Goal: Task Accomplishment & Management: Manage account settings

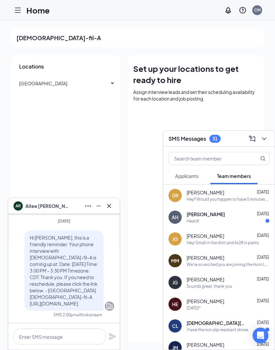
click at [109, 207] on icon "Cross" at bounding box center [109, 206] width 4 height 4
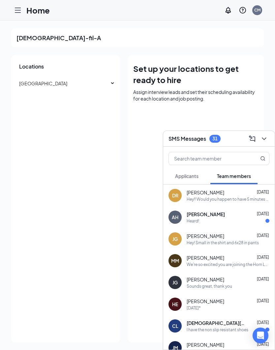
click at [266, 128] on div "Chick-fil-A Locations Horn Lake Set up your locations to get ready to hire Assi…" at bounding box center [137, 185] width 275 height 330
click at [265, 138] on icon "ChevronDown" at bounding box center [264, 139] width 8 height 8
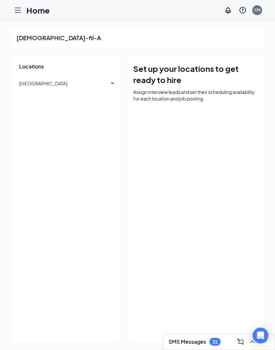
click at [116, 85] on div "[GEOGRAPHIC_DATA]" at bounding box center [65, 83] width 109 height 13
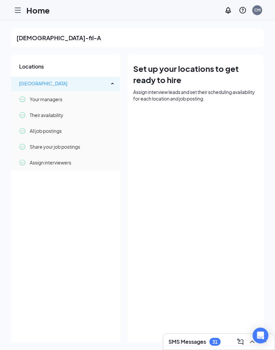
click at [34, 85] on span "[GEOGRAPHIC_DATA]" at bounding box center [43, 84] width 48 height 6
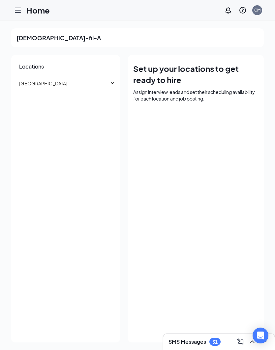
click at [20, 15] on div at bounding box center [17, 10] width 13 height 13
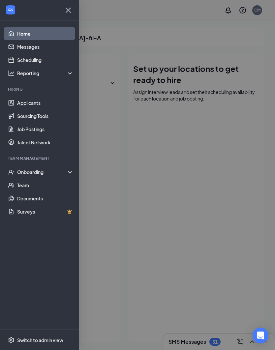
click at [25, 106] on link "Applicants" at bounding box center [45, 102] width 56 height 13
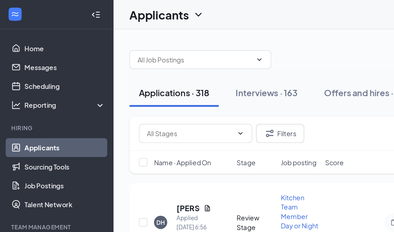
click at [239, 32] on div at bounding box center [236, 38] width 292 height 20
click at [67, 8] on icon "Collapse" at bounding box center [68, 10] width 3 height 4
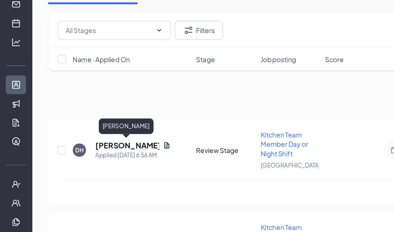
click at [91, 142] on h5 "[PERSON_NAME]" at bounding box center [89, 145] width 45 height 7
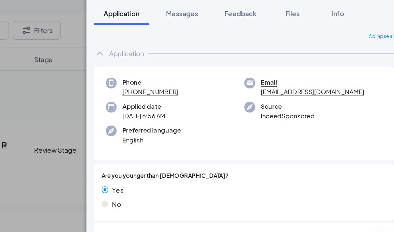
click at [275, 50] on span "Files" at bounding box center [318, 53] width 10 height 6
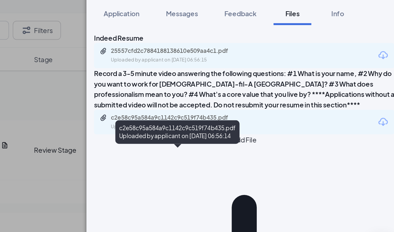
click at [191, 123] on div "c2e58c95a584a9c1142c9c519f74b435.pdf" at bounding box center [237, 125] width 92 height 5
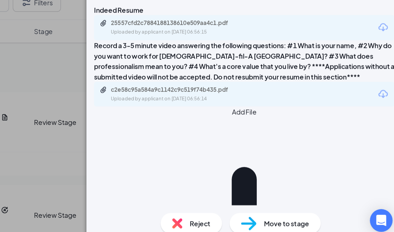
click at [21, 63] on div "DH [PERSON_NAME] Kitchen Team Member Day or Night Shift at [GEOGRAPHIC_DATA] Ad…" at bounding box center [197, 116] width 394 height 232
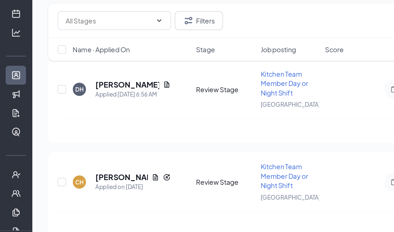
scroll to position [36, 0]
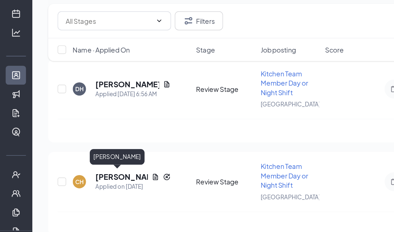
click at [96, 170] on h5 "[PERSON_NAME]" at bounding box center [85, 173] width 37 height 7
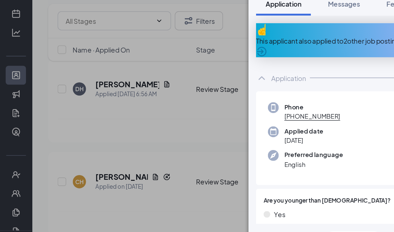
scroll to position [36, 0]
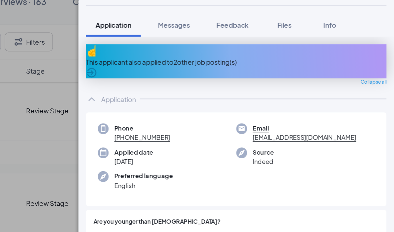
click at [275, 50] on span "Files" at bounding box center [318, 53] width 10 height 6
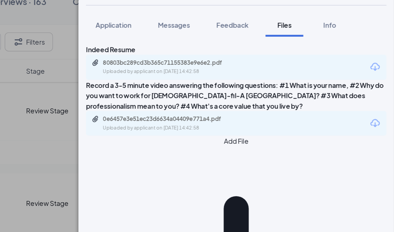
scroll to position [6, 0]
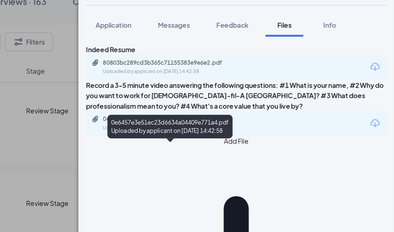
click at [191, 116] on div "0e6457e3e51ec23d6634a04409e771a4.pdf" at bounding box center [237, 118] width 92 height 5
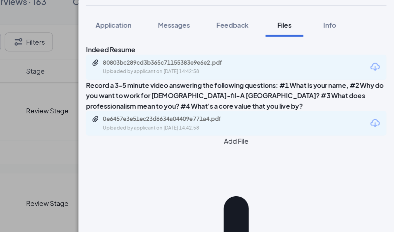
click at [23, 92] on div "CH [PERSON_NAME] Kitchen Team Member Day or Night Shift at [GEOGRAPHIC_DATA] Ad…" at bounding box center [197, 116] width 394 height 232
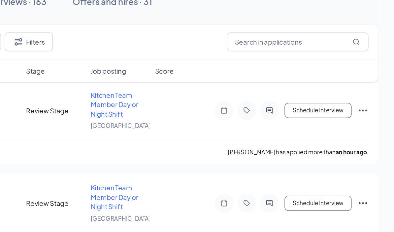
click at [40, 99] on div "DH [PERSON_NAME] Applied [DATE] 6:56 AM Review Stage Kitchen Team Member Day or…" at bounding box center [208, 116] width 336 height 35
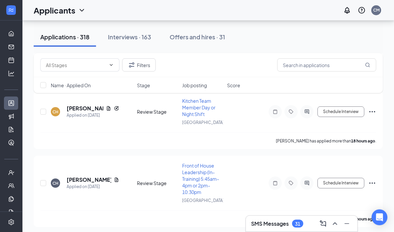
scroll to position [102, 0]
click at [77, 178] on h5 "[PERSON_NAME]" at bounding box center [89, 179] width 45 height 7
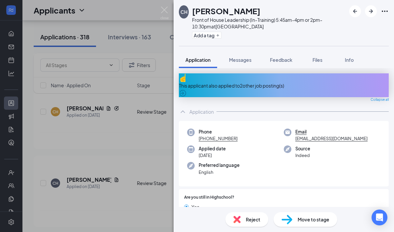
click at [275, 59] on span "Files" at bounding box center [318, 60] width 10 height 6
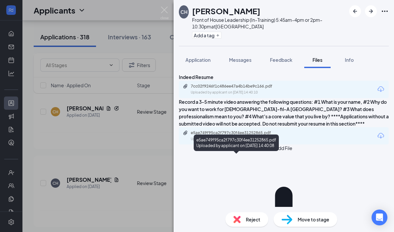
click at [275, 135] on div "e5ae749f95ca2f797c30f4ee31252865.pdf" at bounding box center [237, 132] width 92 height 5
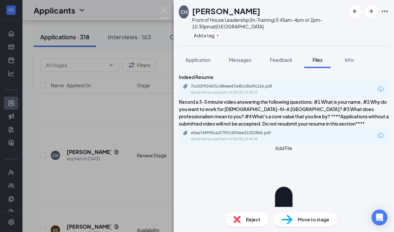
click at [52, 122] on div "CH [PERSON_NAME] Front of House Leadership (In-Training) 5:45am-4pm or 2pm-10:3…" at bounding box center [197, 116] width 394 height 232
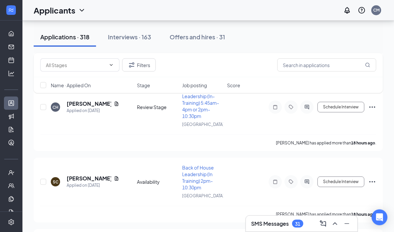
scroll to position [178, 0]
click at [82, 176] on h5 "[PERSON_NAME]" at bounding box center [89, 178] width 45 height 7
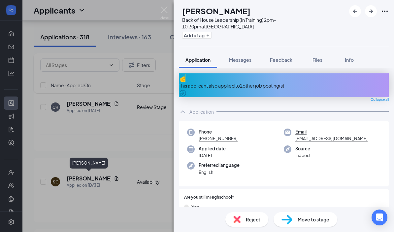
click at [275, 57] on span "Files" at bounding box center [318, 60] width 10 height 6
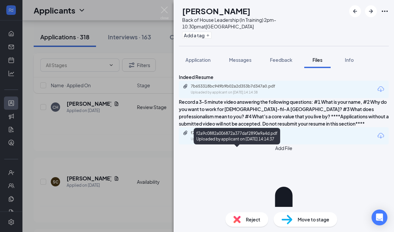
click at [258, 135] on div "f2a9c0882a006872a377daf2890e9a4d.pdf" at bounding box center [237, 132] width 92 height 5
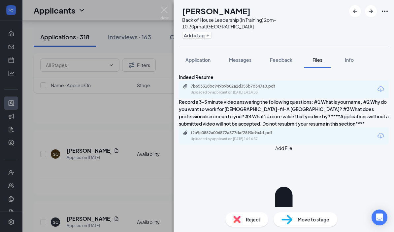
click at [54, 115] on div "SC [PERSON_NAME] Back of House Leadership (In Training) 2pm-10:30pm at [GEOGRAP…" at bounding box center [197, 116] width 394 height 232
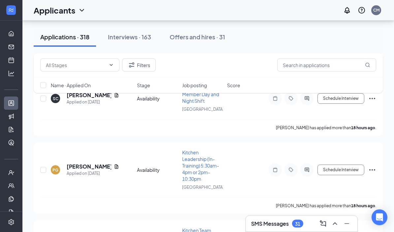
scroll to position [329, 0]
click at [77, 162] on h5 "[PERSON_NAME]" at bounding box center [89, 165] width 45 height 7
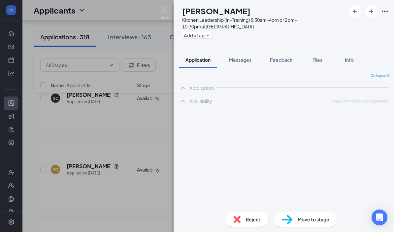
click at [75, 186] on div "PG [PERSON_NAME] Kitchen Leadership (In-Training) 5:30am-4pm or 2pm-10:30pm at …" at bounding box center [197, 116] width 394 height 232
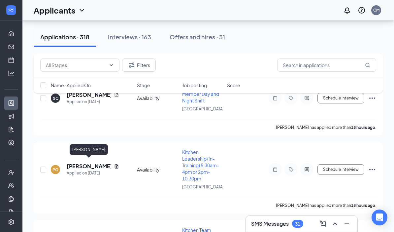
click at [79, 163] on h5 "[PERSON_NAME]" at bounding box center [89, 165] width 45 height 7
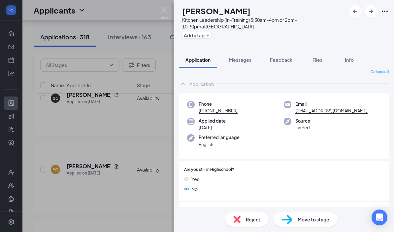
scroll to position [6, 0]
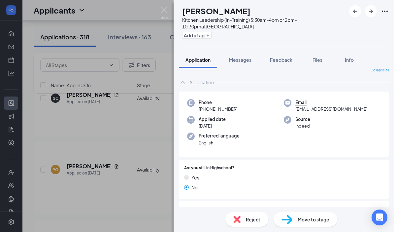
click at [275, 60] on div "Files" at bounding box center [317, 59] width 13 height 7
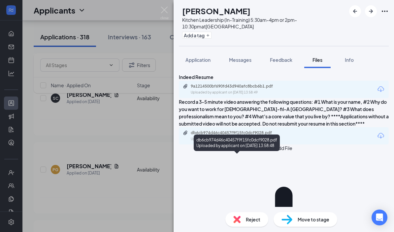
click at [260, 142] on div "Uploaded by applicant on [DATE] 13:58:48" at bounding box center [240, 138] width 99 height 5
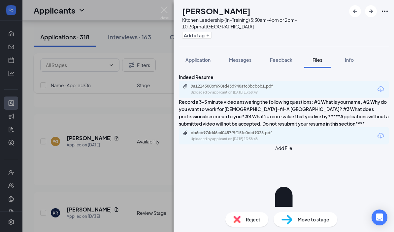
click at [40, 107] on div "PG [PERSON_NAME] Kitchen Leadership (In-Training) 5:30am-4pm or 2pm-10:30pm at …" at bounding box center [197, 116] width 394 height 232
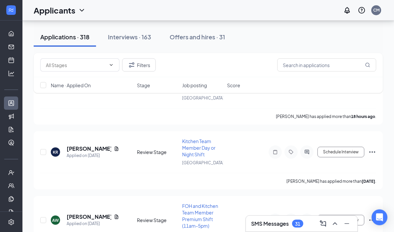
scroll to position [439, 0]
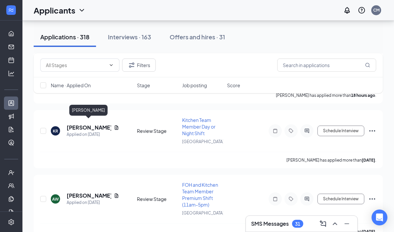
click at [73, 124] on h5 "[PERSON_NAME]" at bounding box center [89, 127] width 45 height 7
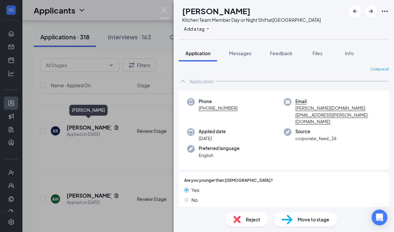
click at [275, 54] on span "Files" at bounding box center [318, 53] width 10 height 6
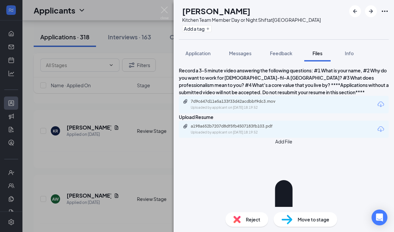
scroll to position [451, 0]
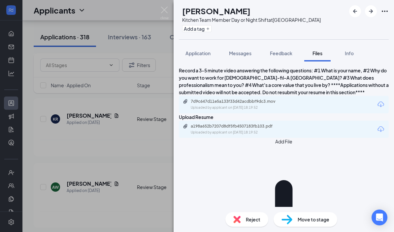
click at [161, 16] on img at bounding box center [164, 13] width 8 height 13
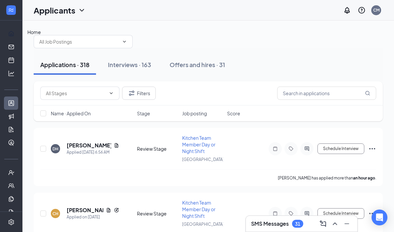
click at [17, 37] on link "Home" at bounding box center [20, 33] width 7 height 13
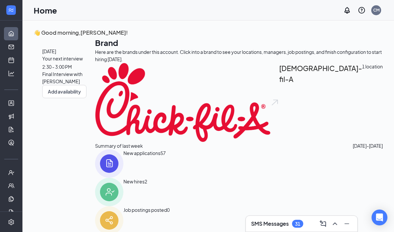
click at [17, 36] on link "Home" at bounding box center [20, 33] width 7 height 13
click at [17, 37] on link "Home" at bounding box center [20, 33] width 7 height 13
click at [17, 36] on link "Home" at bounding box center [20, 33] width 7 height 13
click at [17, 46] on link "Messages" at bounding box center [20, 46] width 7 height 13
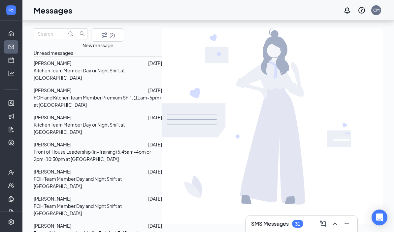
scroll to position [26, 0]
click at [17, 27] on link "Home" at bounding box center [20, 33] width 7 height 13
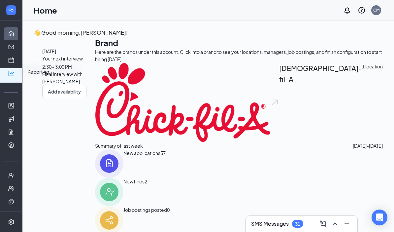
click at [12, 73] on icon "Analysis" at bounding box center [11, 74] width 6 height 6
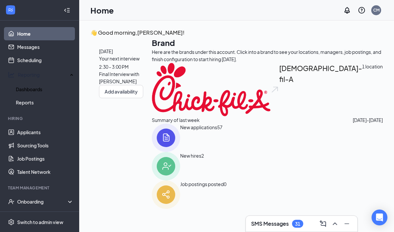
click at [28, 84] on link "Dashboards" at bounding box center [45, 88] width 58 height 13
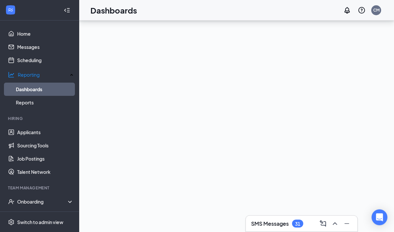
scroll to position [64, 0]
click at [22, 33] on link "Home" at bounding box center [45, 33] width 56 height 13
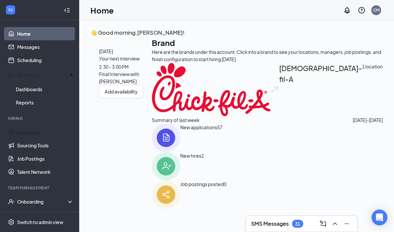
click at [51, 128] on link "Applicants" at bounding box center [45, 131] width 56 height 13
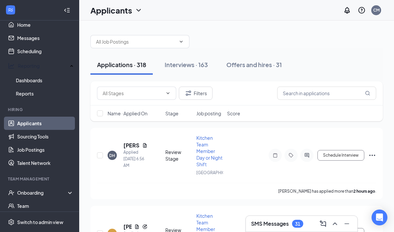
scroll to position [9, 0]
click at [44, 145] on link "Job Postings" at bounding box center [45, 149] width 56 height 13
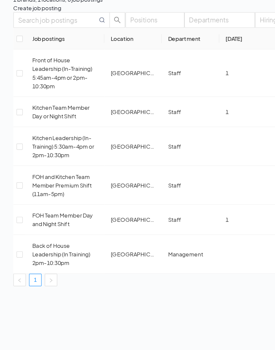
scroll to position [28, 0]
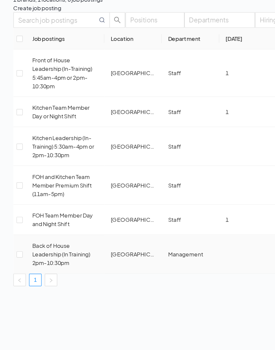
click at [19, 244] on input "checkbox" at bounding box center [16, 246] width 5 height 5
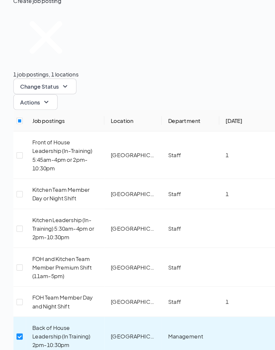
click at [41, 117] on icon "SmallChevronDown" at bounding box center [39, 118] width 4 height 2
click at [193, 85] on div "1 job postings, 1 locations Change Status Actions Job postings Location Departm…" at bounding box center [225, 190] width 429 height 306
click at [59, 101] on icon "SmallChevronDown" at bounding box center [55, 105] width 8 height 8
click at [129, 78] on div "Unpublish" at bounding box center [110, 81] width 53 height 7
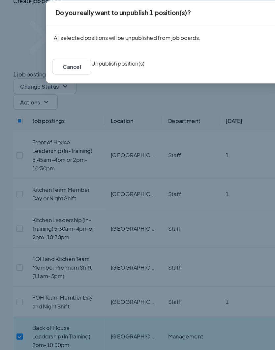
click at [121, 82] on button "Unpublish position(s)" at bounding box center [99, 85] width 45 height 7
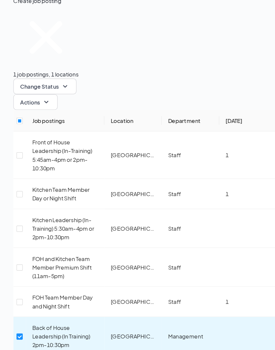
click at [140, 220] on div "1 brands, 1 locations, 6 job postings Create job posting 1 job postings, 1 loca…" at bounding box center [225, 182] width 451 height 336
click at [23, 37] on icon "Cross" at bounding box center [38, 64] width 55 height 55
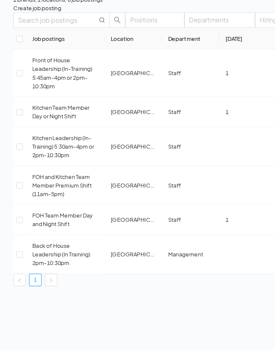
click at [26, 46] on input "text" at bounding box center [48, 50] width 67 height 8
click at [214, 142] on div "Positions Departments Hiring process Status Job postings Location Department [D…" at bounding box center [225, 158] width 429 height 231
click at [30, 230] on td "Back of House Leadership (In Training) 2pm-10:30pm" at bounding box center [55, 246] width 66 height 33
click at [29, 230] on td "Back of House Leadership (In Training) 2pm-10:30pm" at bounding box center [55, 246] width 66 height 33
click at [19, 244] on input "checkbox" at bounding box center [16, 246] width 5 height 5
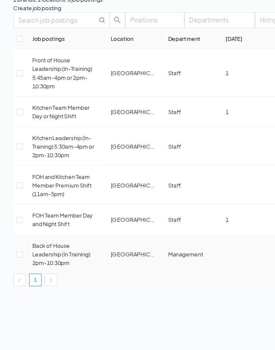
checkbox input "true"
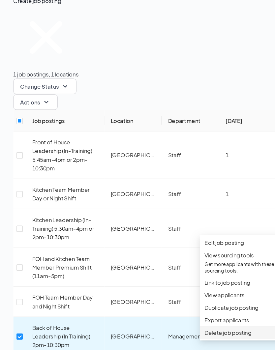
click at [200, 310] on span "Delete job posting" at bounding box center [192, 313] width 40 height 6
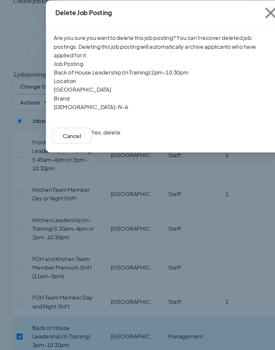
click at [101, 140] on button "Yes, delete" at bounding box center [89, 143] width 24 height 7
